Goal: Check status

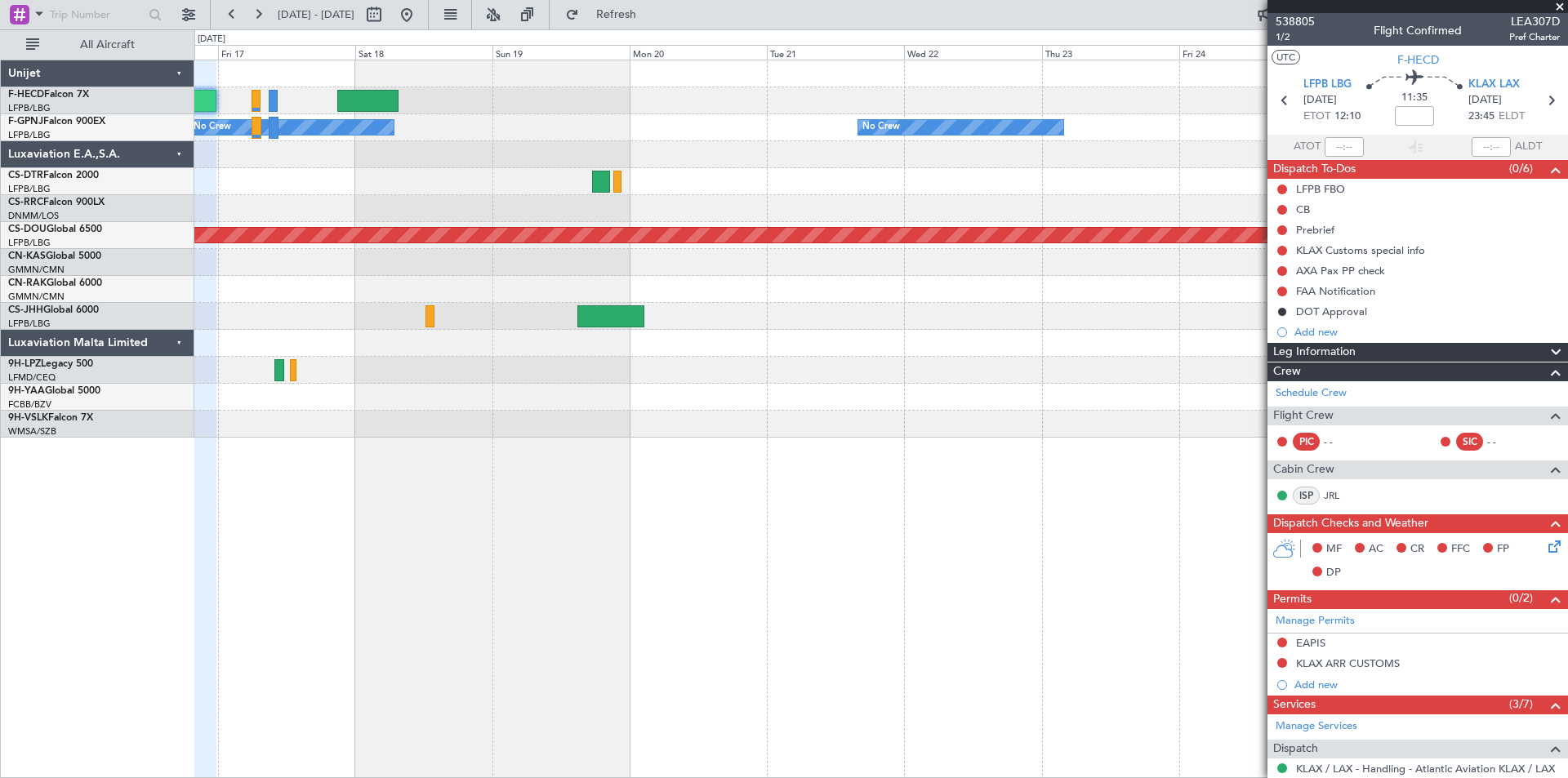
click at [390, 181] on div at bounding box center [881, 181] width 1372 height 27
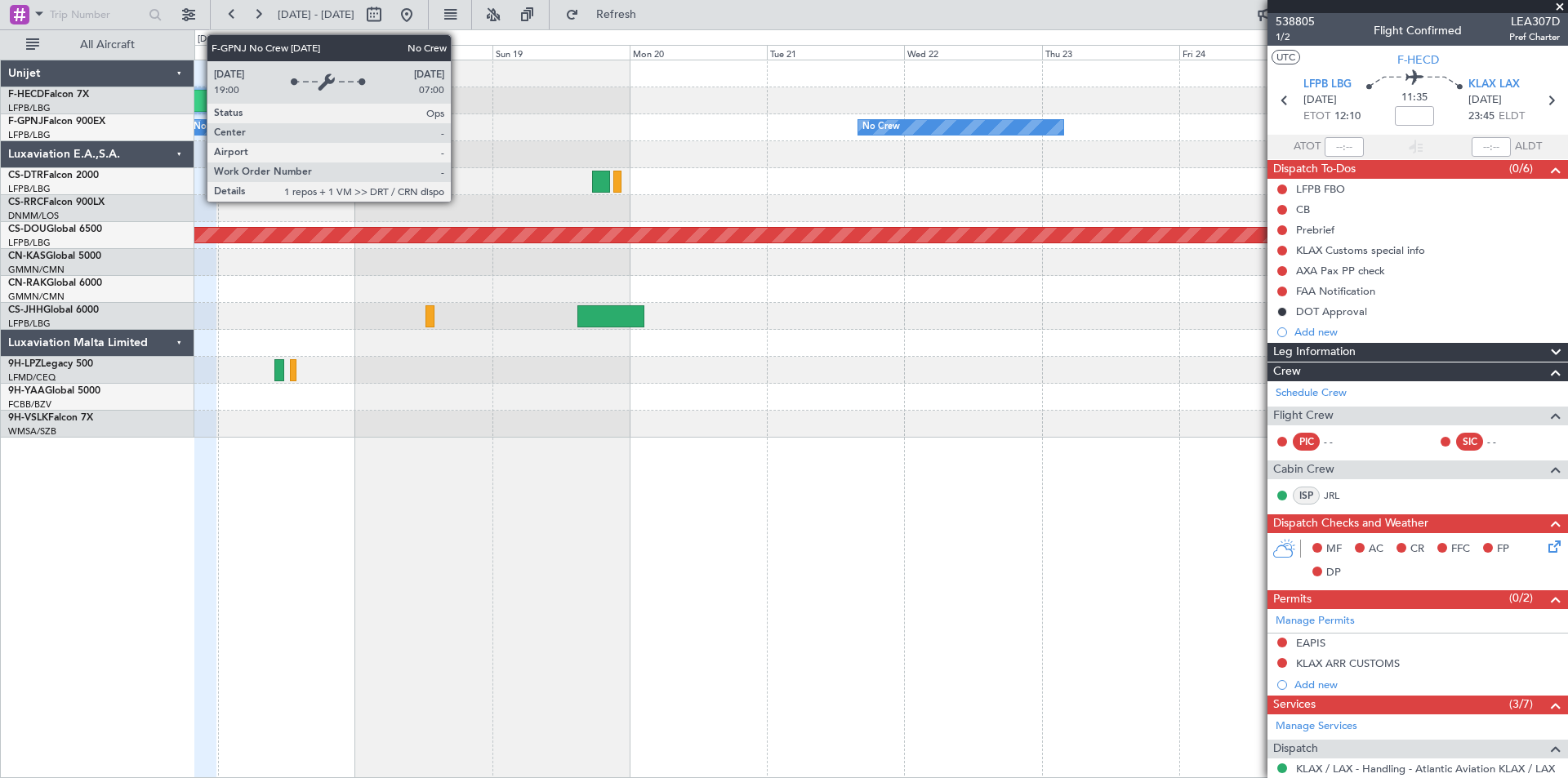
click at [233, 126] on div "Planned Maint [GEOGRAPHIC_DATA] ([GEOGRAPHIC_DATA]) Planned Maint [GEOGRAPHIC_D…" at bounding box center [784, 403] width 1568 height 749
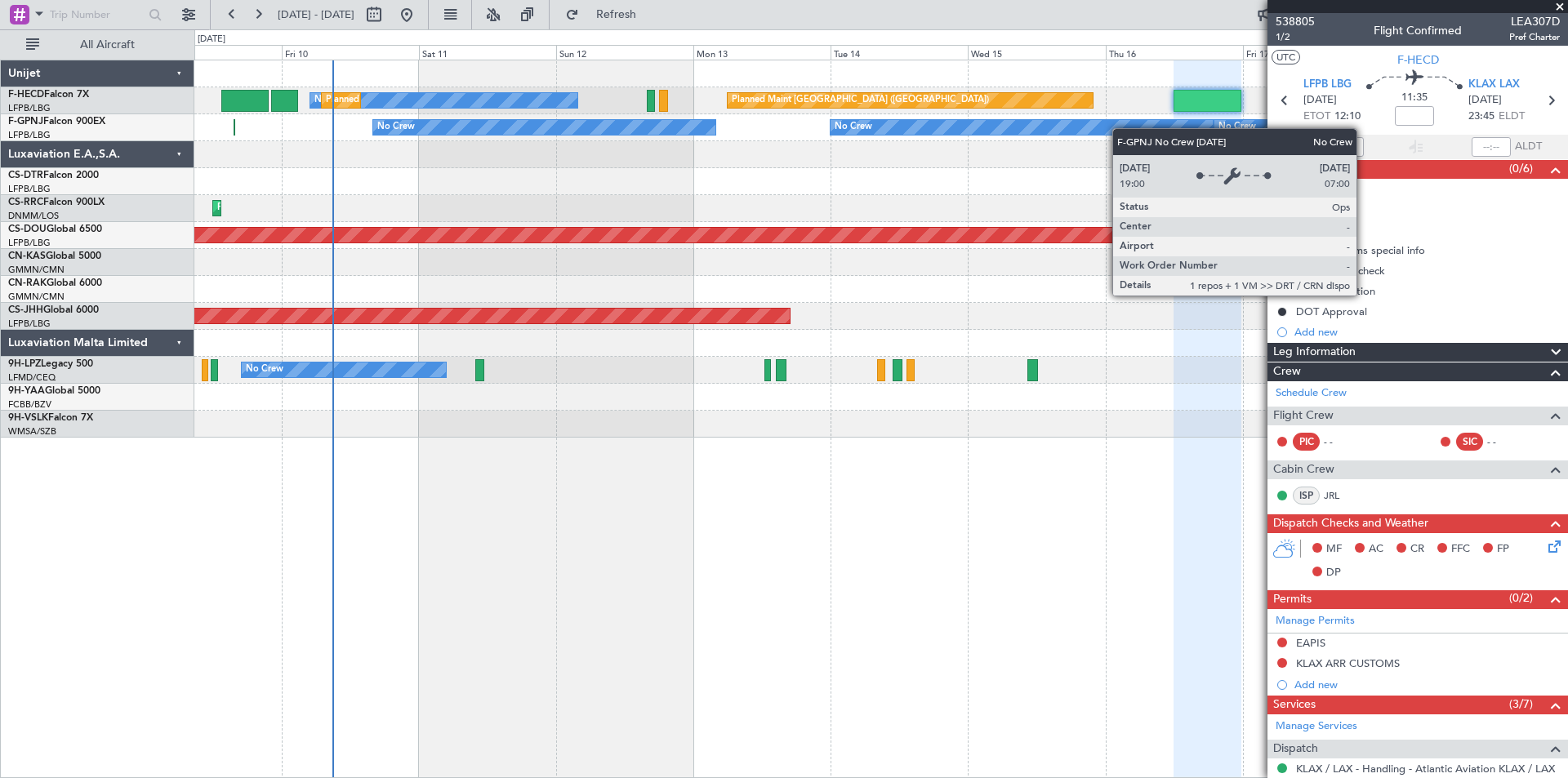
click at [1217, 125] on div "No Crew" at bounding box center [1316, 127] width 205 height 15
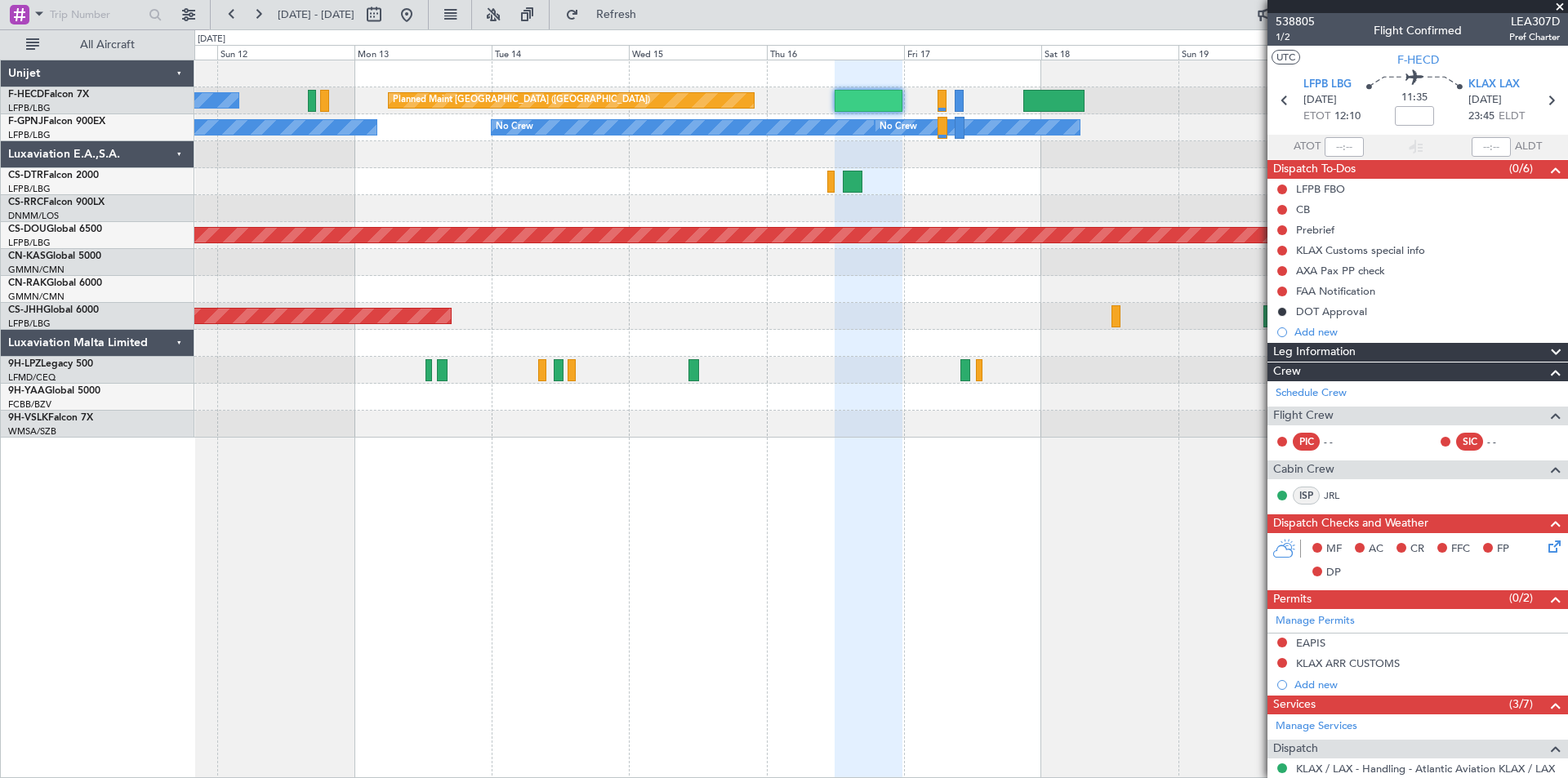
click at [754, 246] on div "Planned Maint [GEOGRAPHIC_DATA] ([GEOGRAPHIC_DATA]) No Crew Planned Maint [GEOG…" at bounding box center [881, 249] width 1372 height 377
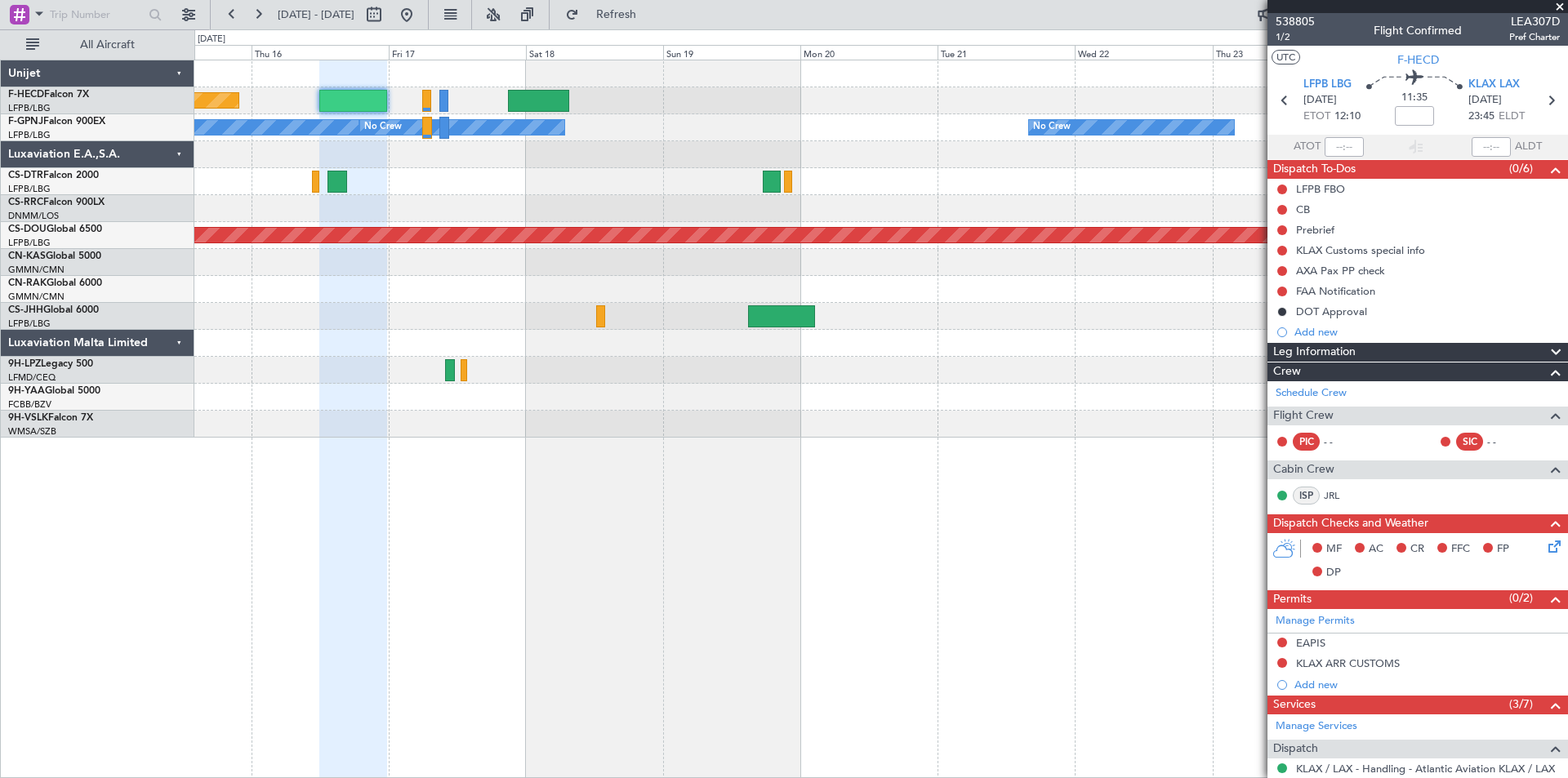
click at [611, 145] on div at bounding box center [881, 154] width 1372 height 27
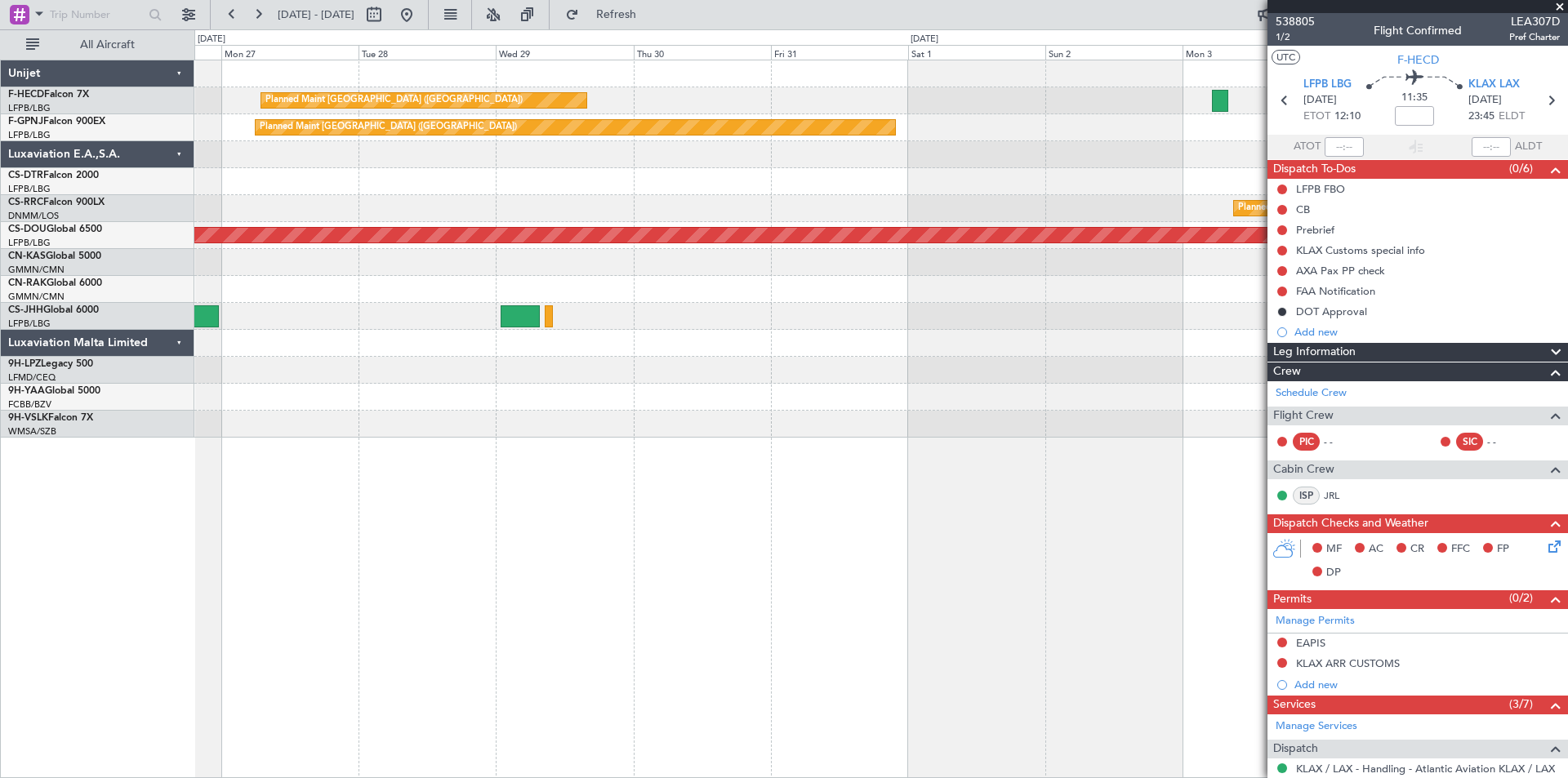
click at [440, 188] on div at bounding box center [881, 181] width 1372 height 27
click at [1047, 376] on div at bounding box center [881, 370] width 1372 height 27
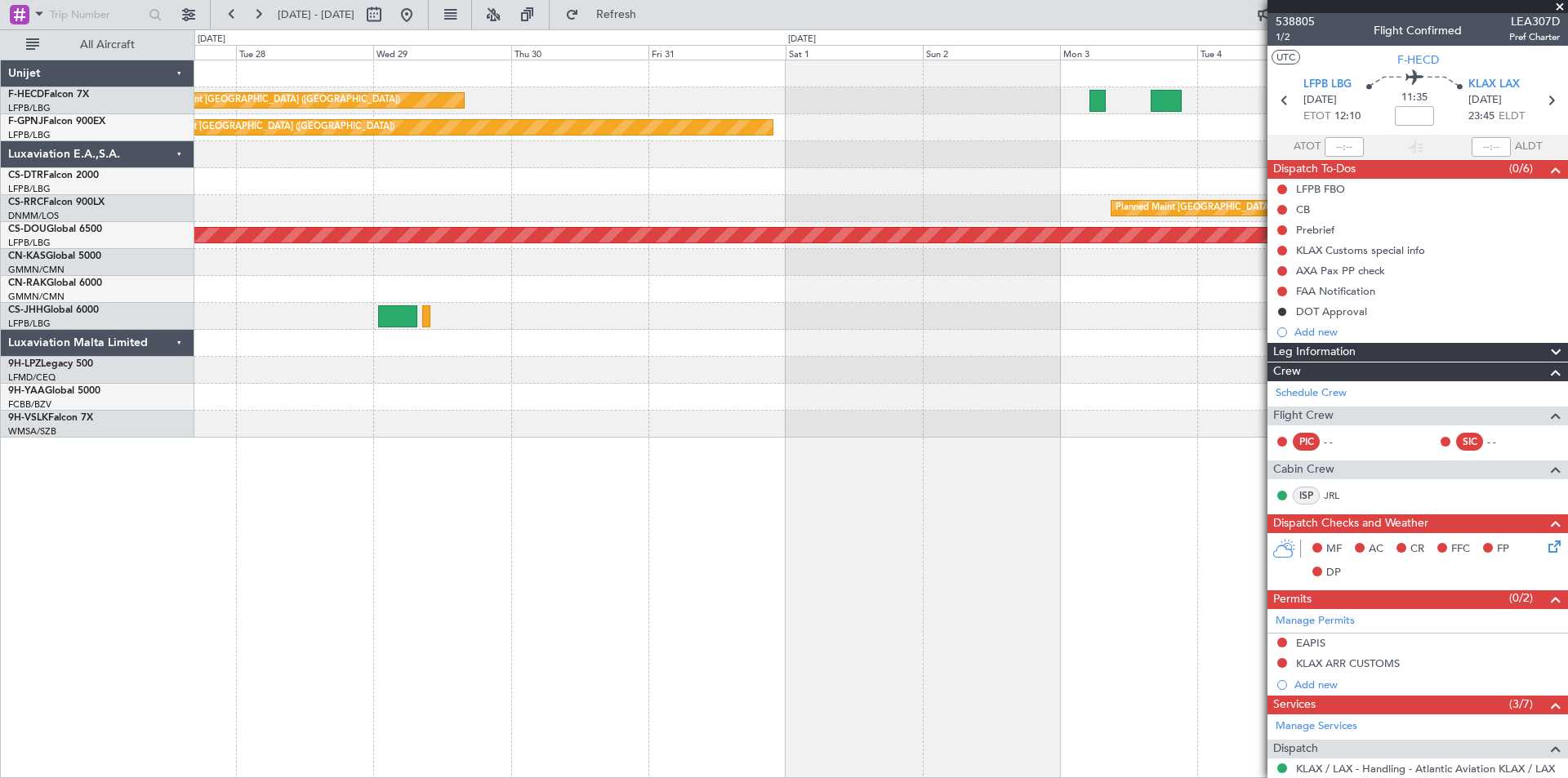
click at [627, 190] on div at bounding box center [881, 181] width 1372 height 27
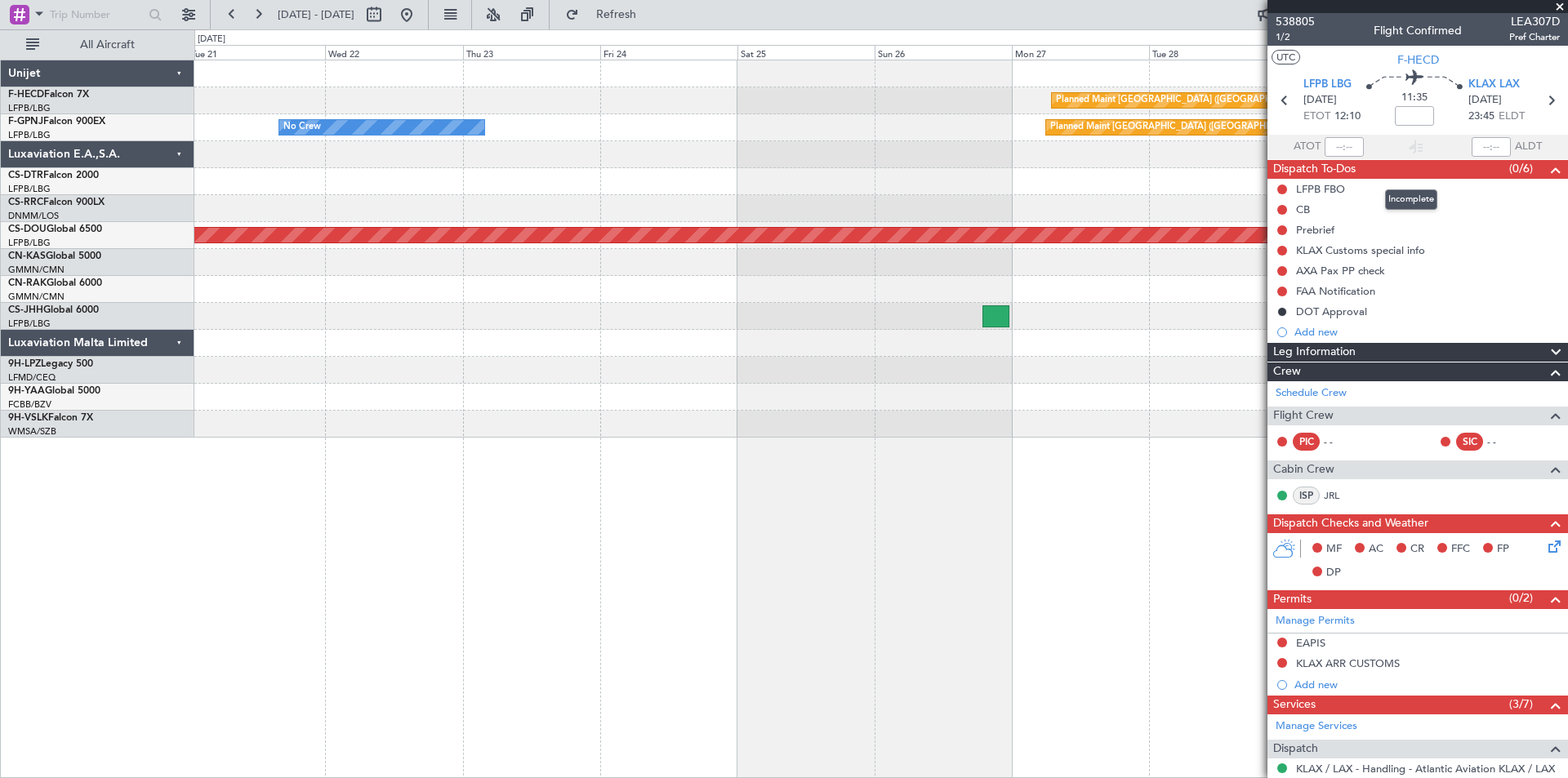
click at [1286, 161] on fb-app "[DATE] - [DATE] Refresh Quick Links All Aircraft Planned Maint [GEOGRAPHIC_DATA…" at bounding box center [784, 395] width 1568 height 766
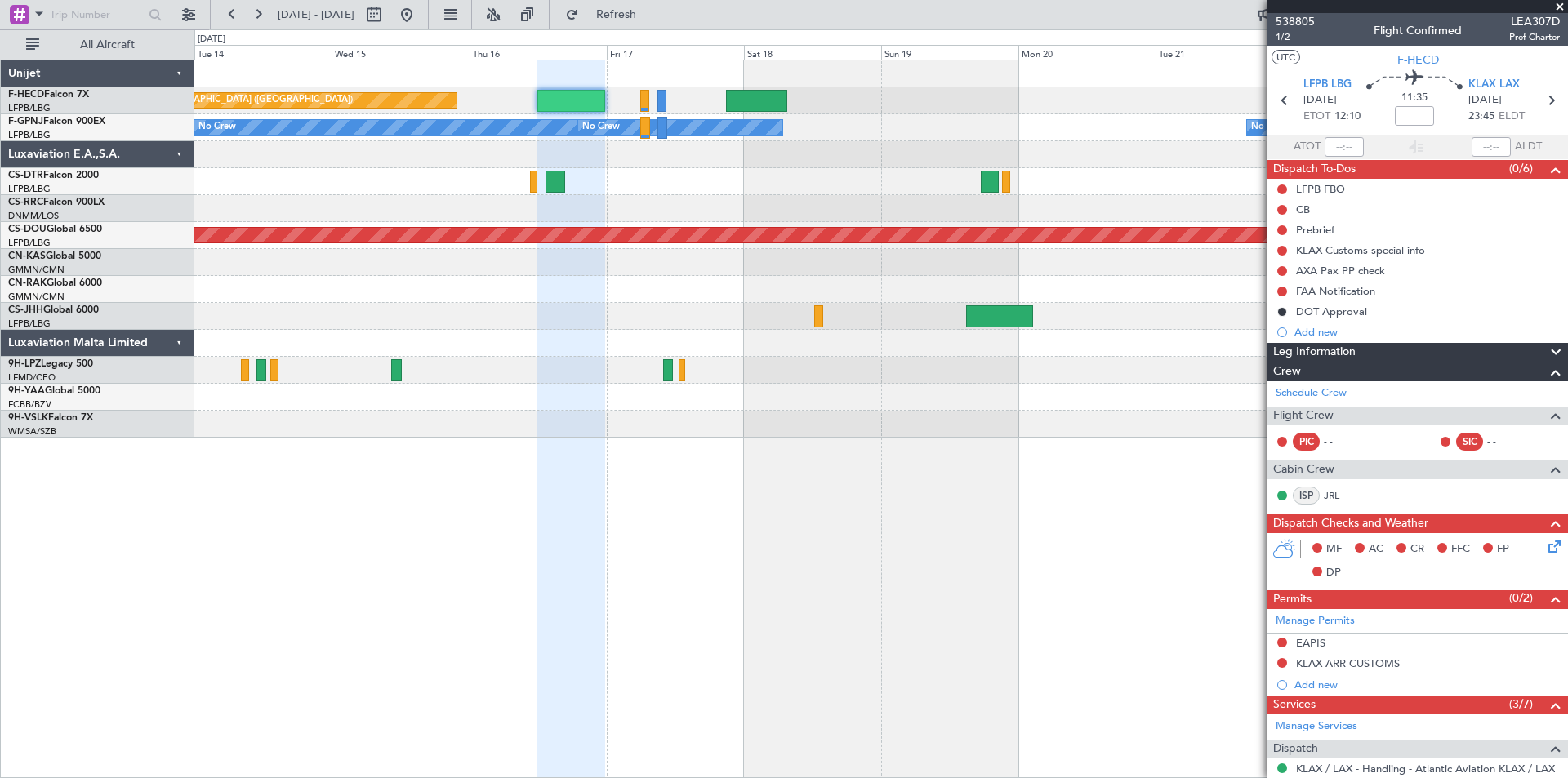
click at [1176, 146] on div at bounding box center [881, 154] width 1372 height 27
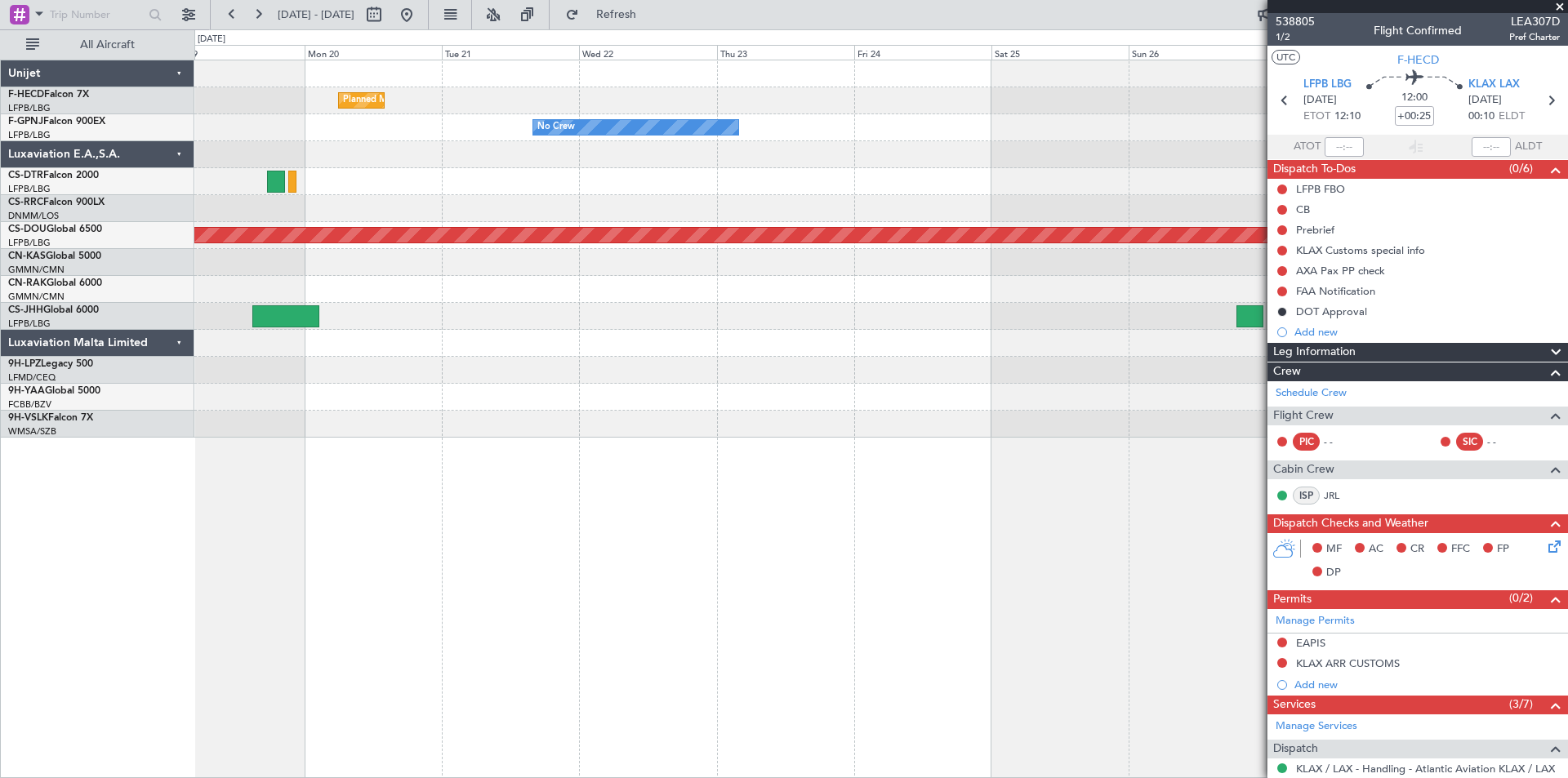
click at [405, 169] on div at bounding box center [881, 181] width 1372 height 27
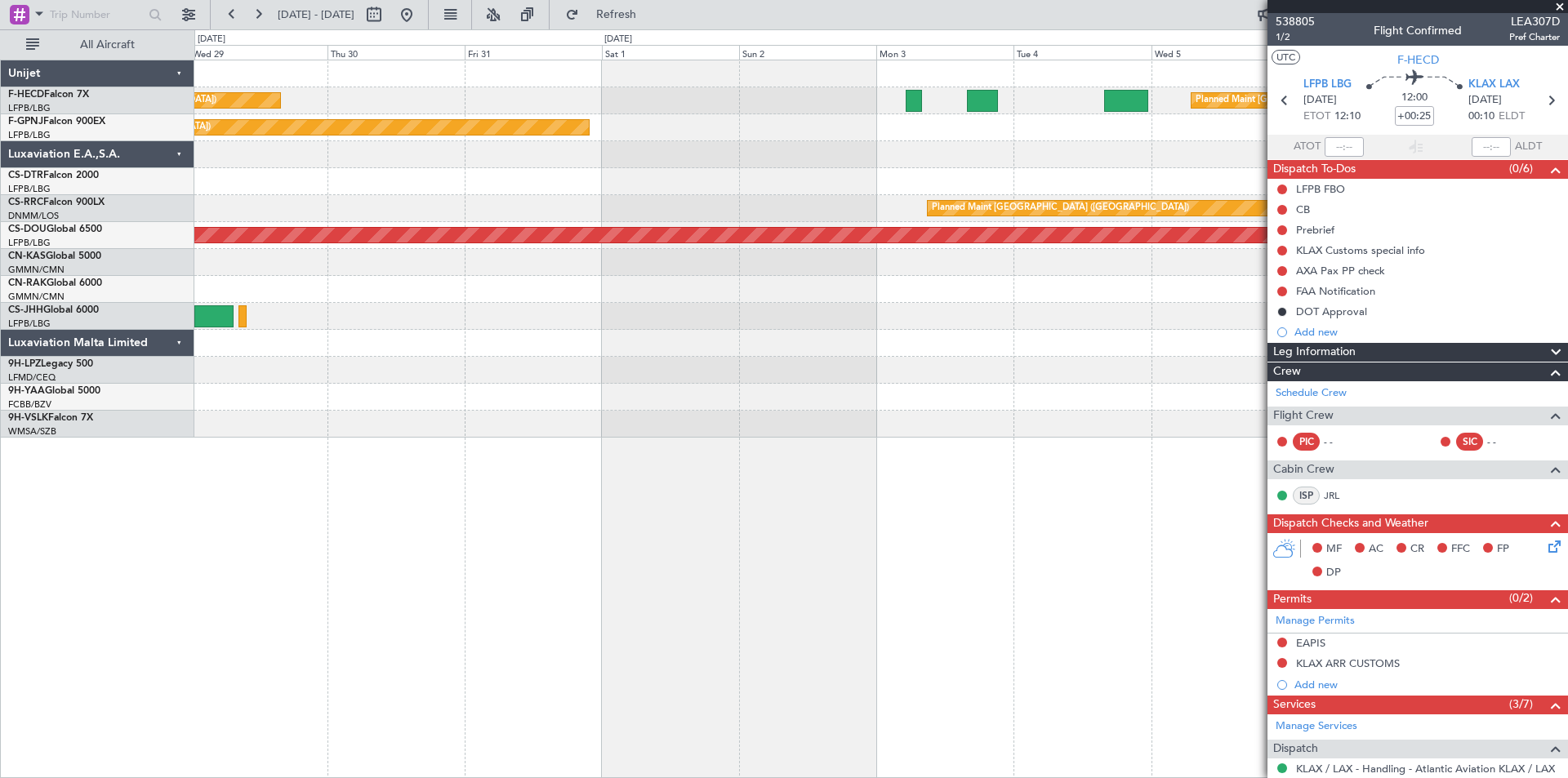
click at [489, 153] on div at bounding box center [881, 154] width 1372 height 27
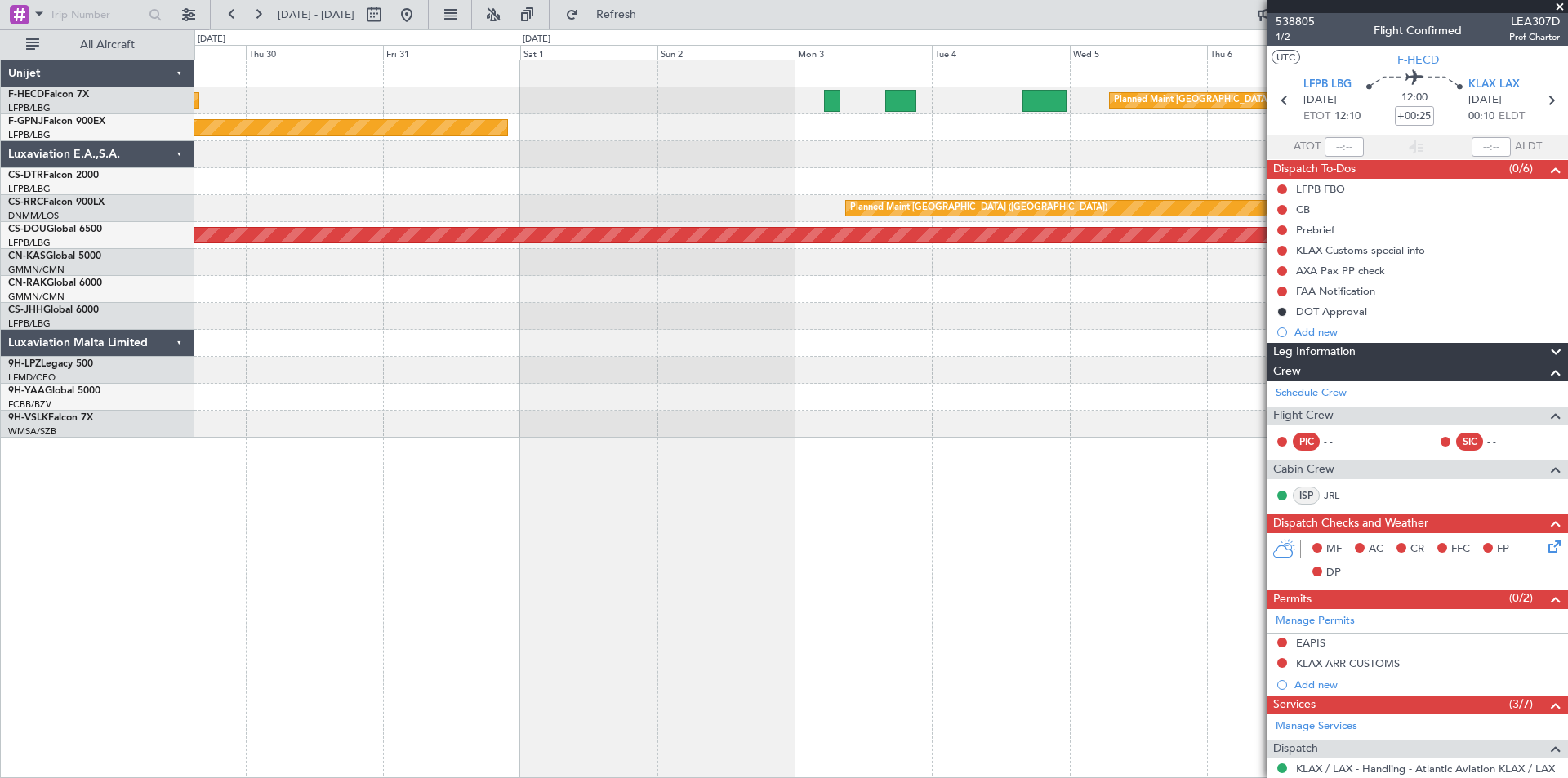
click at [580, 163] on div at bounding box center [881, 154] width 1372 height 27
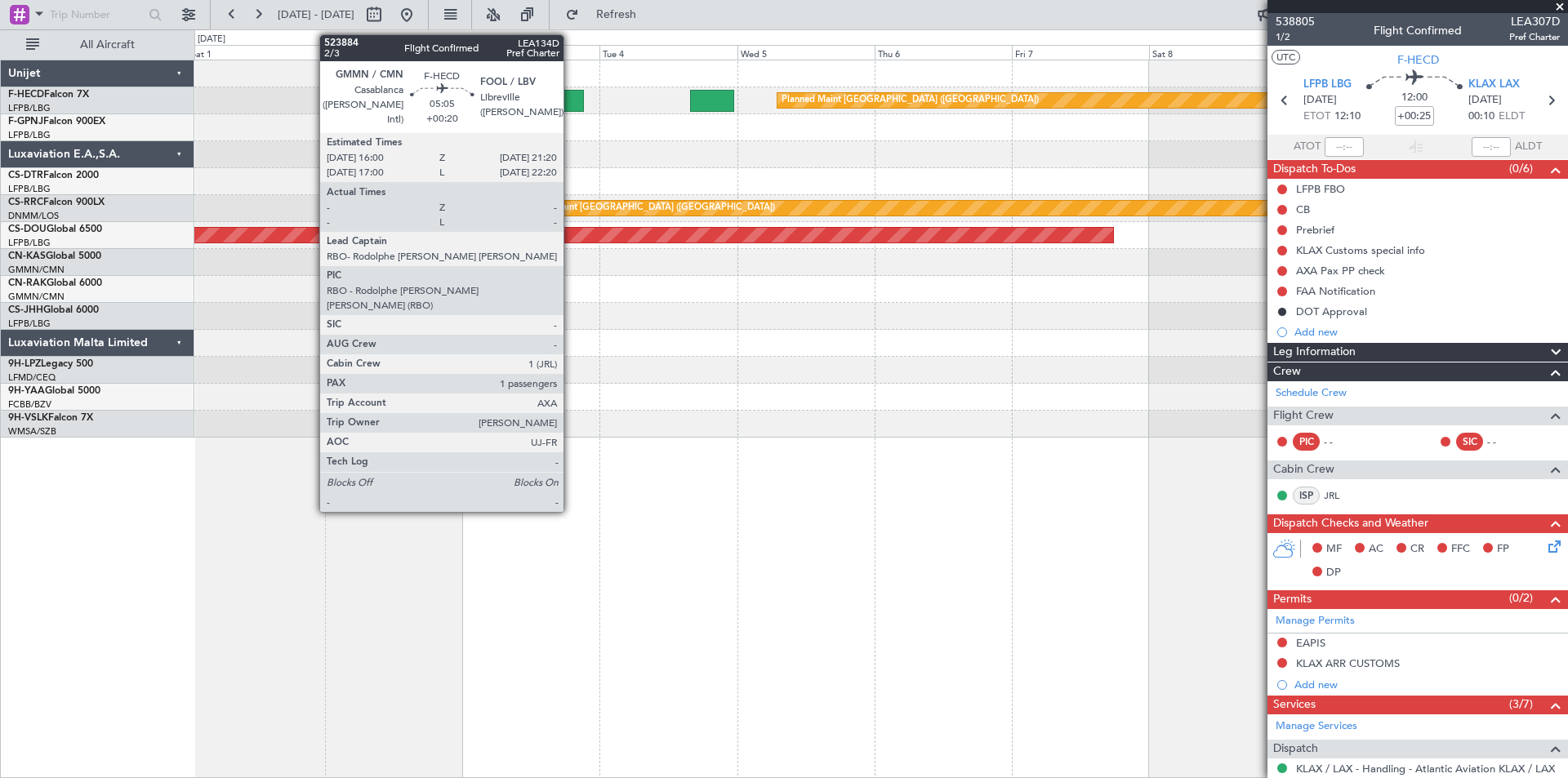
click at [571, 99] on div at bounding box center [569, 100] width 31 height 22
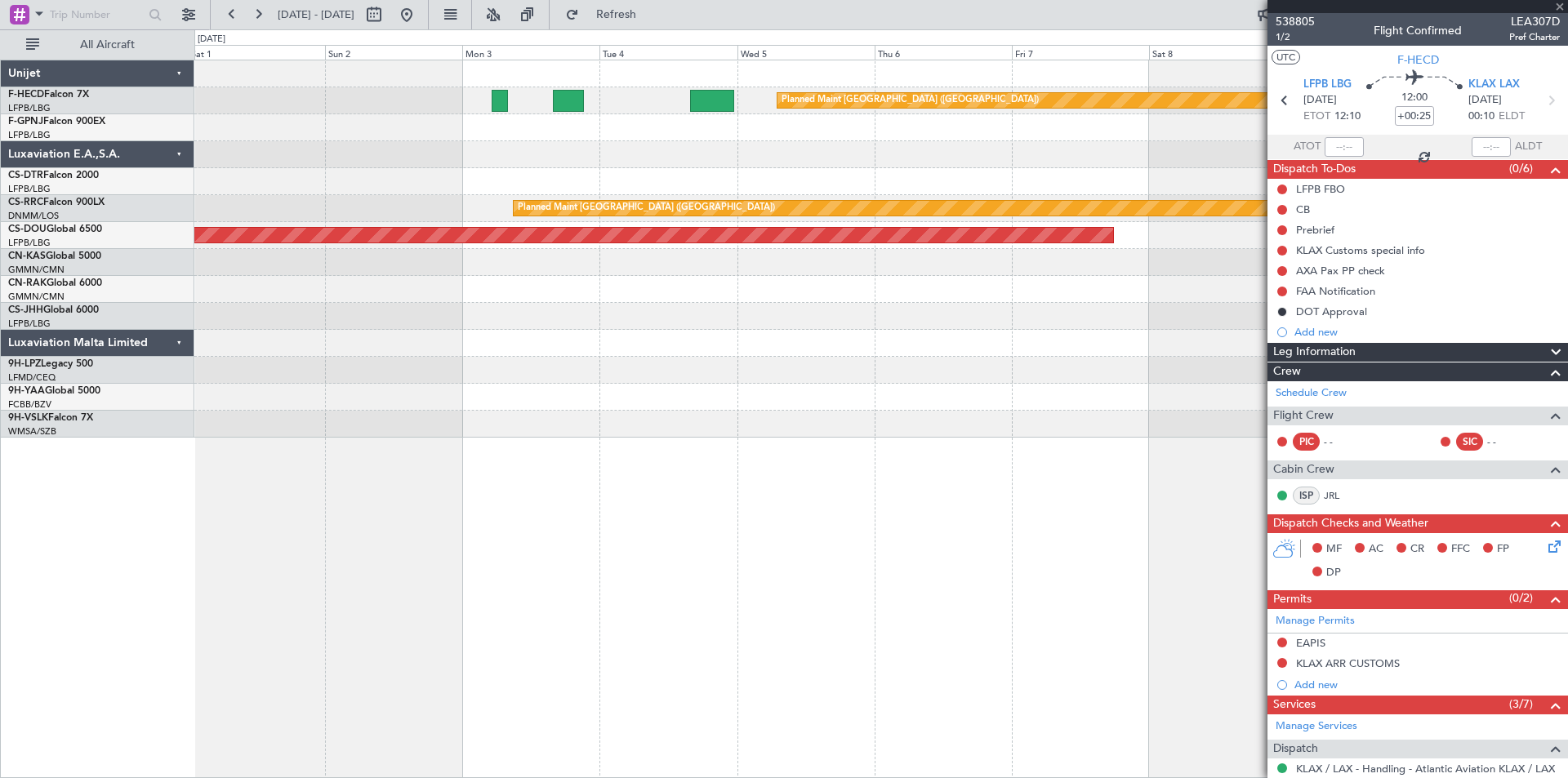
type input "+00:20"
